Goal: Task Accomplishment & Management: Use online tool/utility

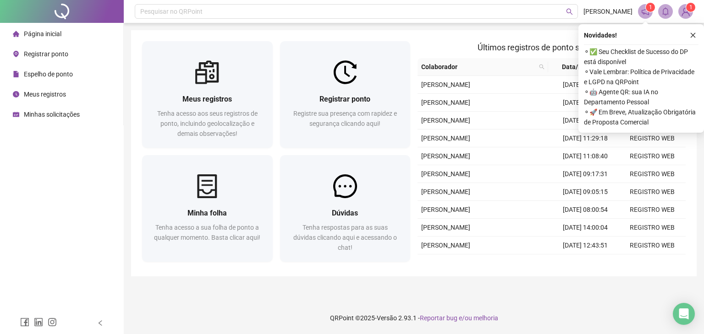
click at [77, 221] on div "Página inicial Registrar ponto Espelho de ponto Meus registros Minhas solicitaç…" at bounding box center [62, 156] width 124 height 312
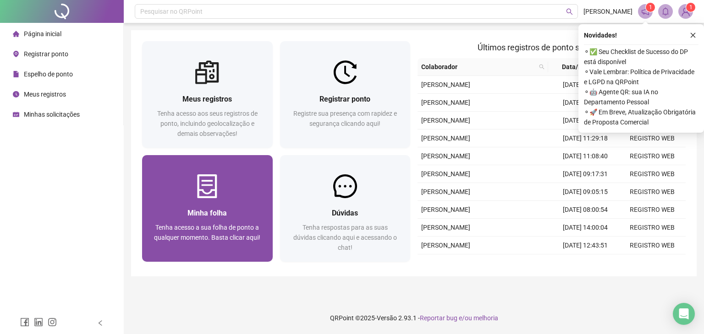
drag, startPoint x: 66, startPoint y: 220, endPoint x: 181, endPoint y: 255, distance: 120.6
click at [73, 221] on div "Página inicial Registrar ponto Espelho de ponto Meus registros Minhas solicitaç…" at bounding box center [62, 156] width 124 height 312
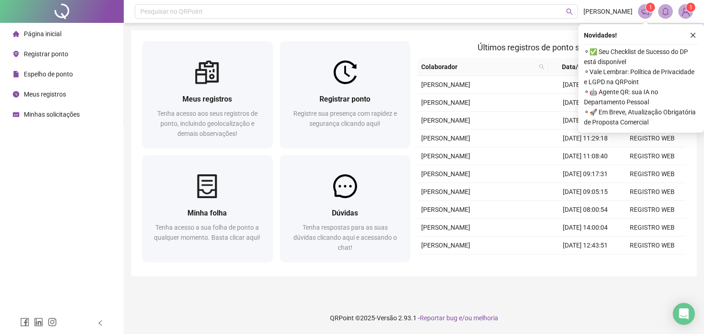
drag, startPoint x: 38, startPoint y: 187, endPoint x: 44, endPoint y: 166, distance: 22.3
click at [40, 180] on div "Página inicial Registrar ponto Espelho de ponto Meus registros Minhas solicitaç…" at bounding box center [62, 156] width 124 height 312
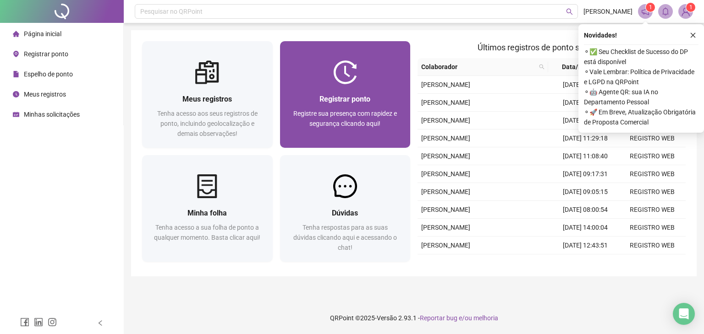
click at [354, 77] on img at bounding box center [345, 72] width 24 height 24
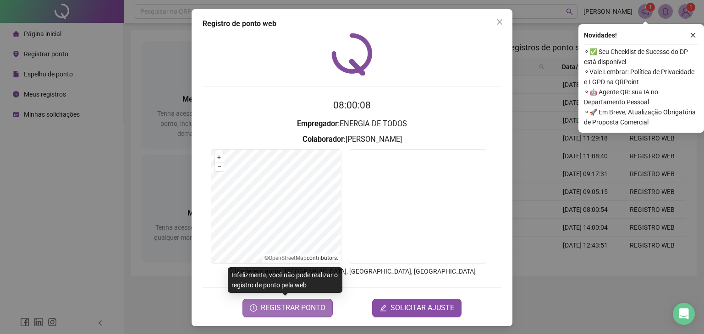
click at [278, 310] on span "REGISTRAR PONTO" at bounding box center [293, 308] width 65 height 11
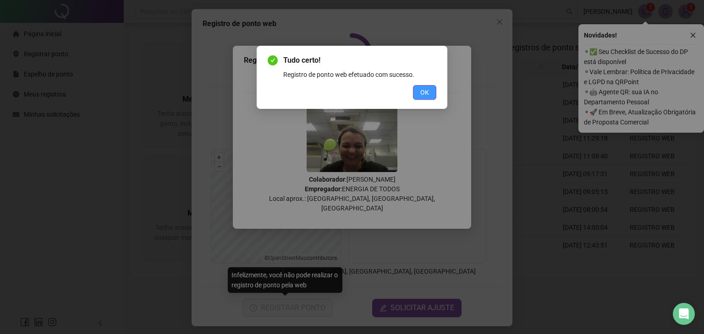
click at [422, 90] on span "OK" at bounding box center [424, 93] width 9 height 10
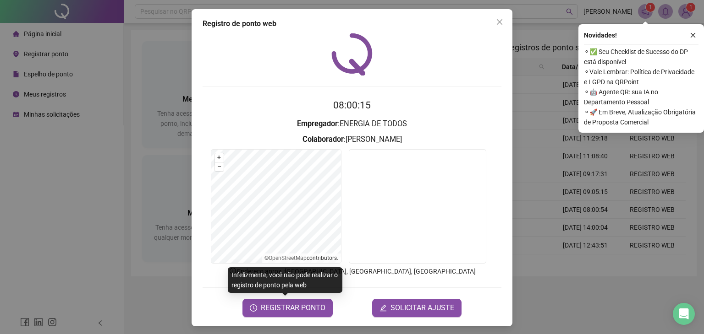
click at [106, 195] on div "Registro de ponto web 08:00:15 Empregador : ENERGIA DE TODOS Colaborador : [PER…" at bounding box center [352, 167] width 704 height 334
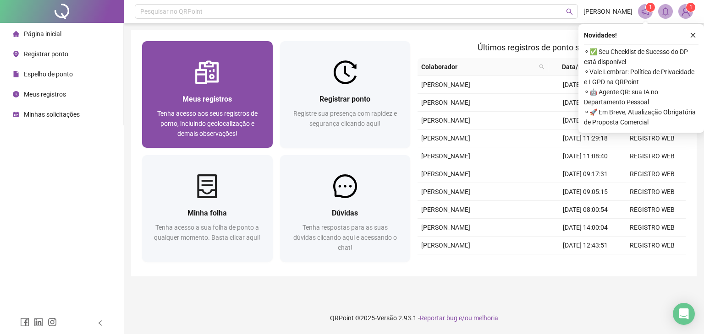
drag, startPoint x: 49, startPoint y: 230, endPoint x: 176, endPoint y: 123, distance: 166.1
click at [78, 215] on div "Página inicial Registrar ponto Espelho de ponto Meus registros Minhas solicitaç…" at bounding box center [62, 156] width 124 height 312
